Goal: Task Accomplishment & Management: Manage account settings

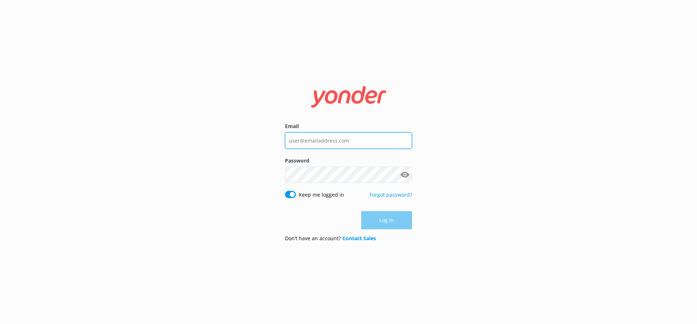
type input "[EMAIL_ADDRESS][DOMAIN_NAME]"
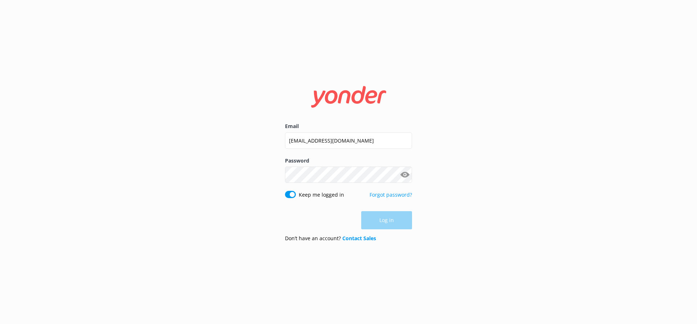
click at [396, 223] on div "Log in" at bounding box center [348, 220] width 127 height 18
click at [394, 223] on button "Log in" at bounding box center [386, 221] width 51 height 18
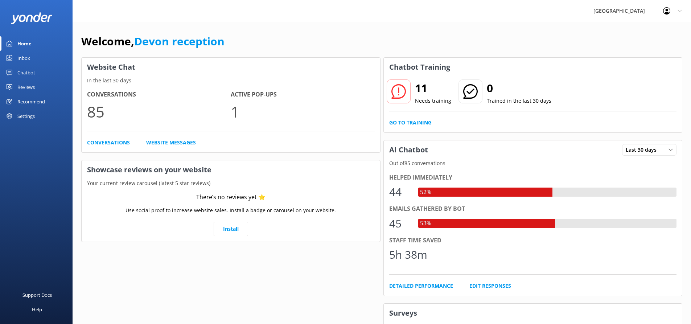
click at [48, 86] on link "Reviews" at bounding box center [36, 87] width 73 height 15
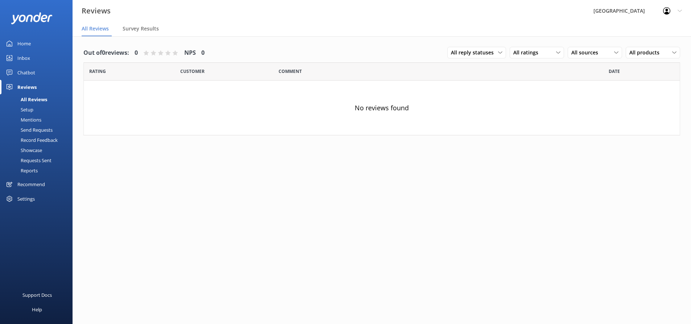
click at [23, 84] on div "Reviews" at bounding box center [26, 87] width 19 height 15
